Goal: Find specific page/section: Find specific page/section

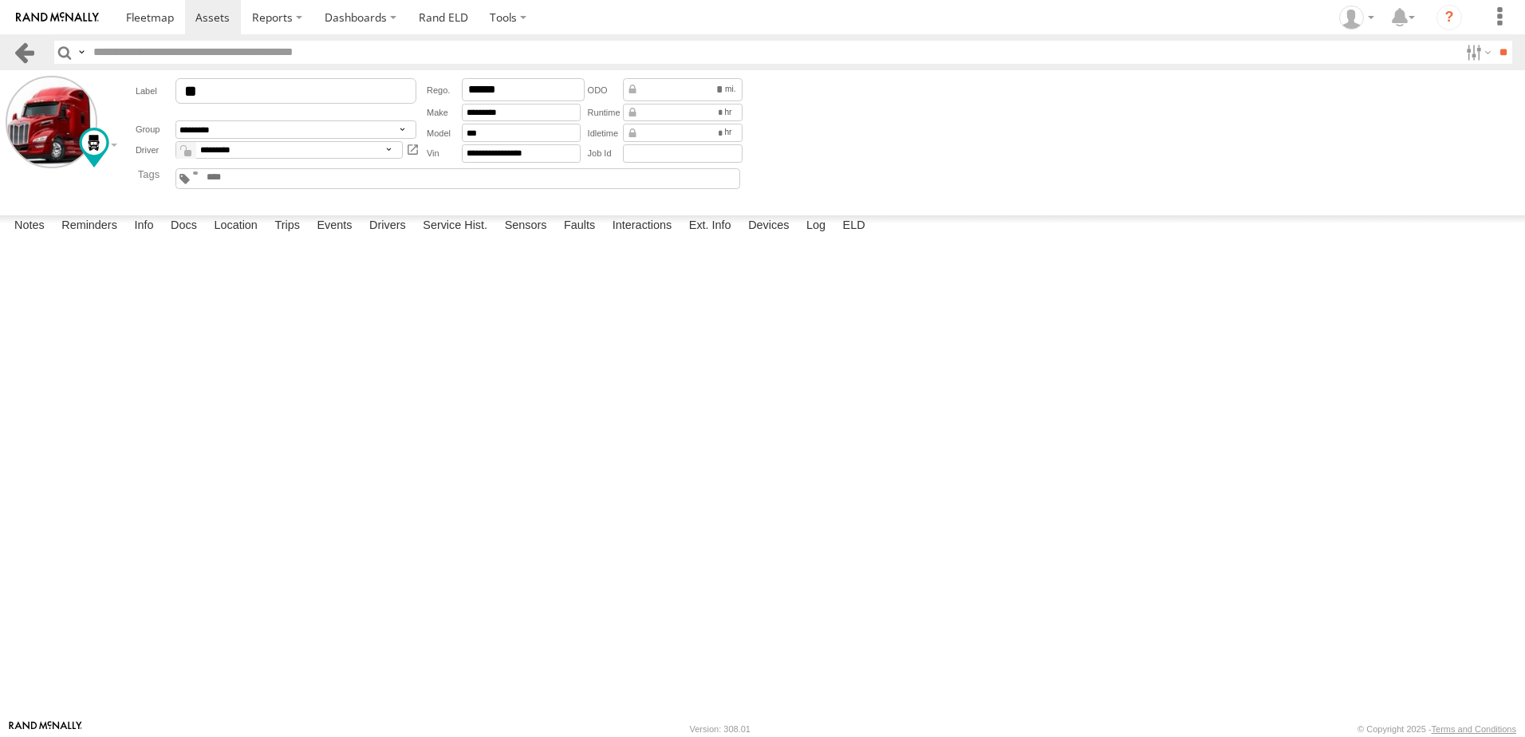
click at [23, 49] on link at bounding box center [24, 52] width 23 height 23
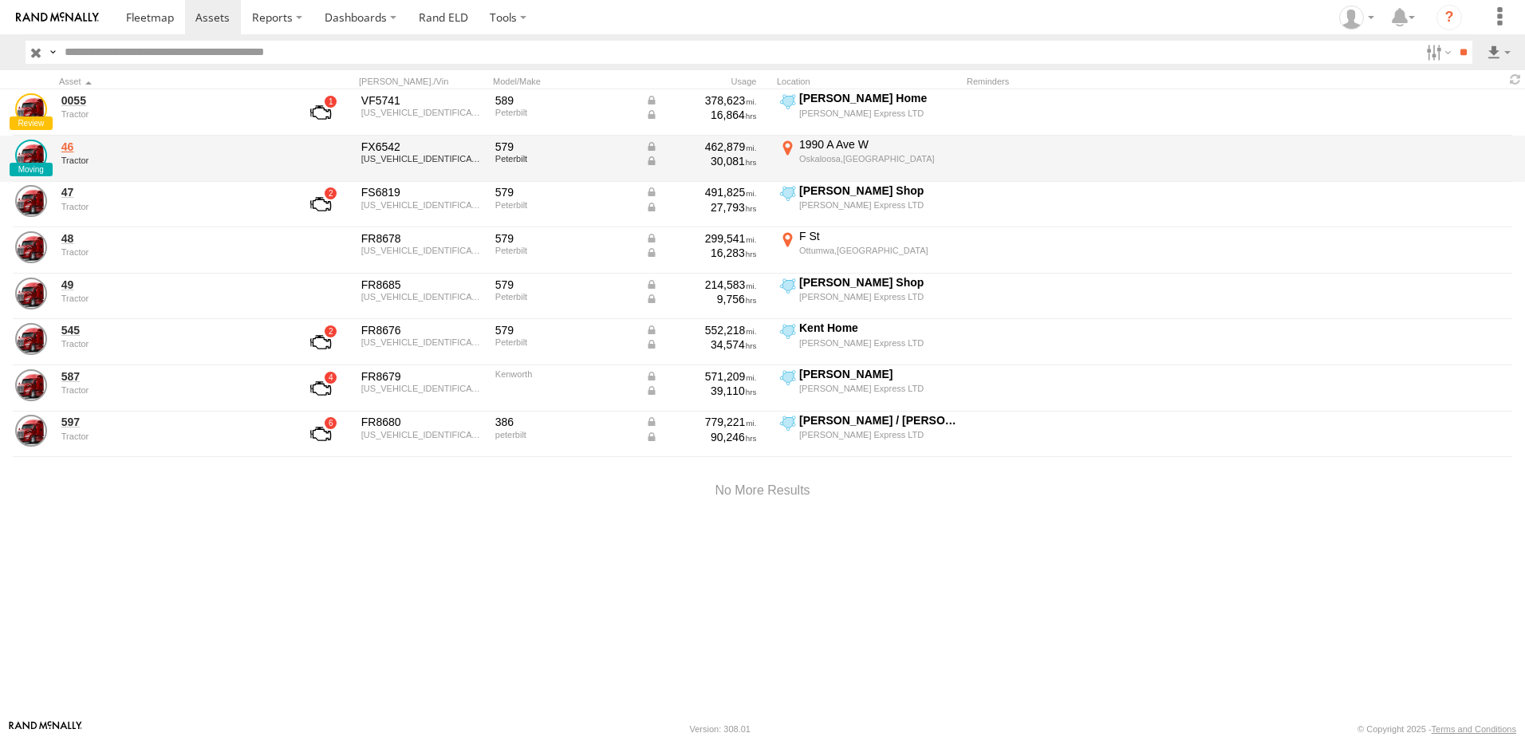
click at [73, 144] on link "46" at bounding box center [170, 147] width 219 height 14
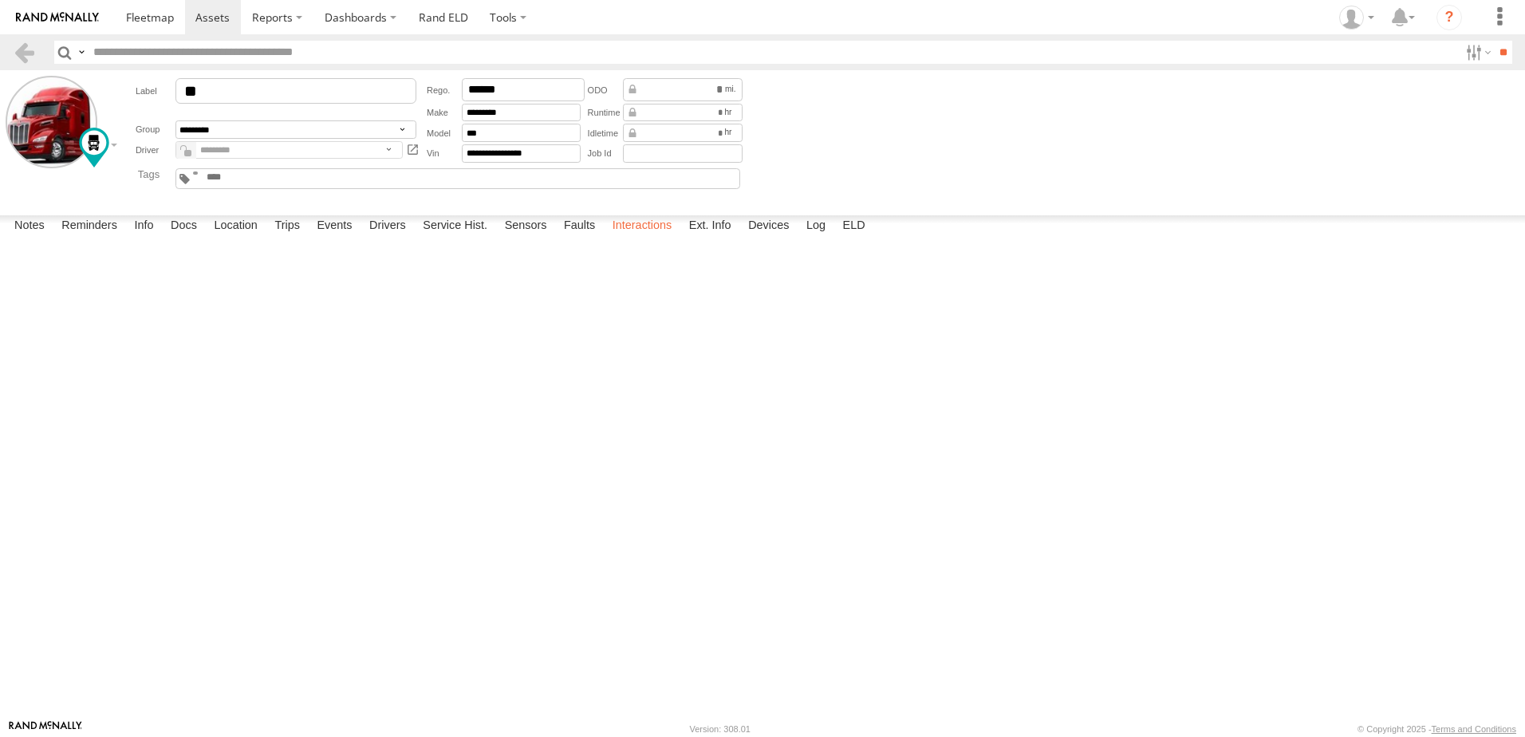
click at [645, 238] on label "Interactions" at bounding box center [643, 226] width 76 height 22
